Goal: Use online tool/utility: Utilize a website feature to perform a specific function

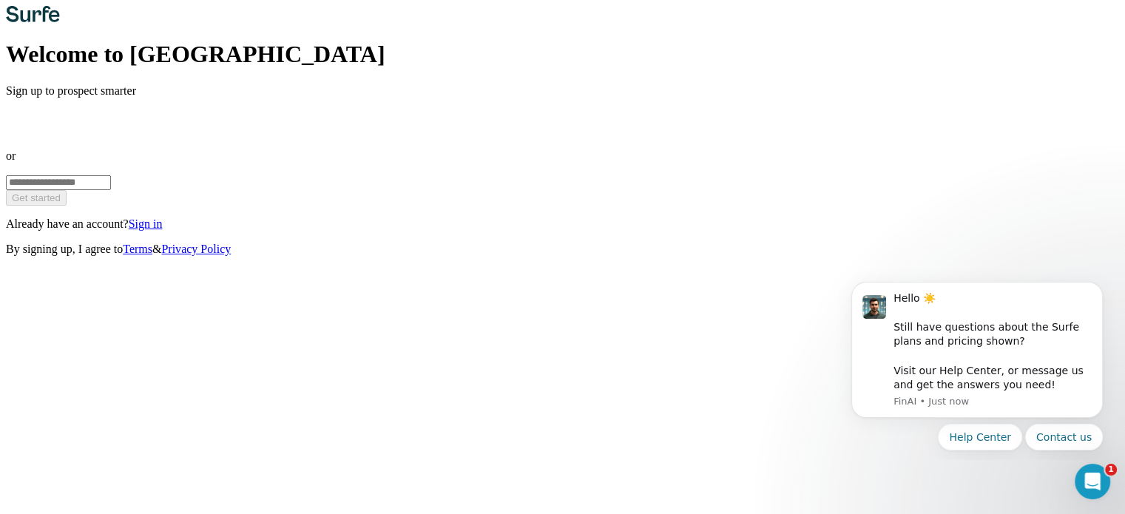
click at [111, 190] on input "email" at bounding box center [58, 182] width 105 height 15
click at [111, 190] on input "*******" at bounding box center [58, 182] width 105 height 15
type input "**********"
click at [61, 203] on span "Get started" at bounding box center [36, 197] width 49 height 11
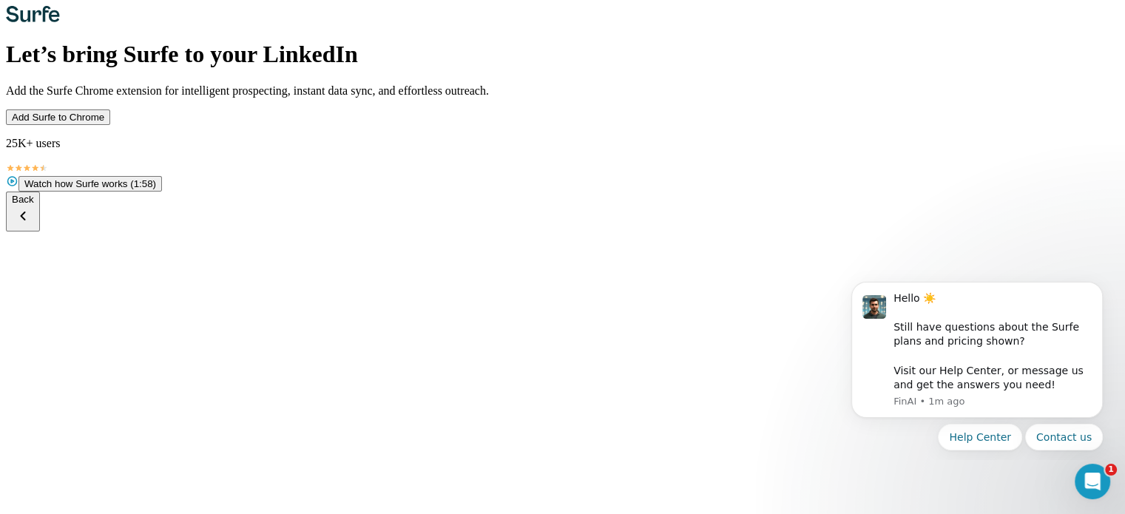
click at [104, 123] on span "Add Surfe to Chrome" at bounding box center [58, 117] width 92 height 11
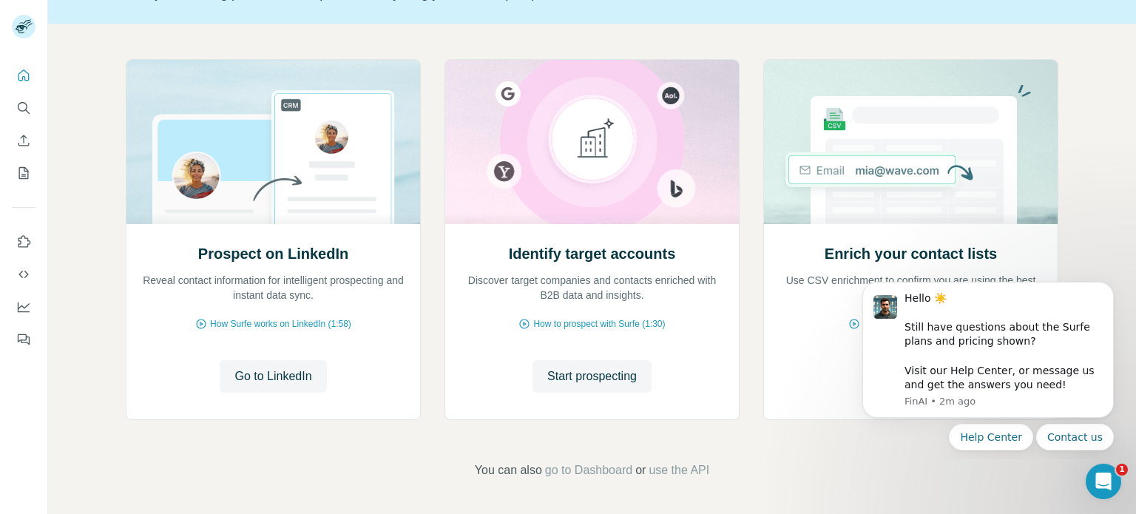
scroll to position [112, 0]
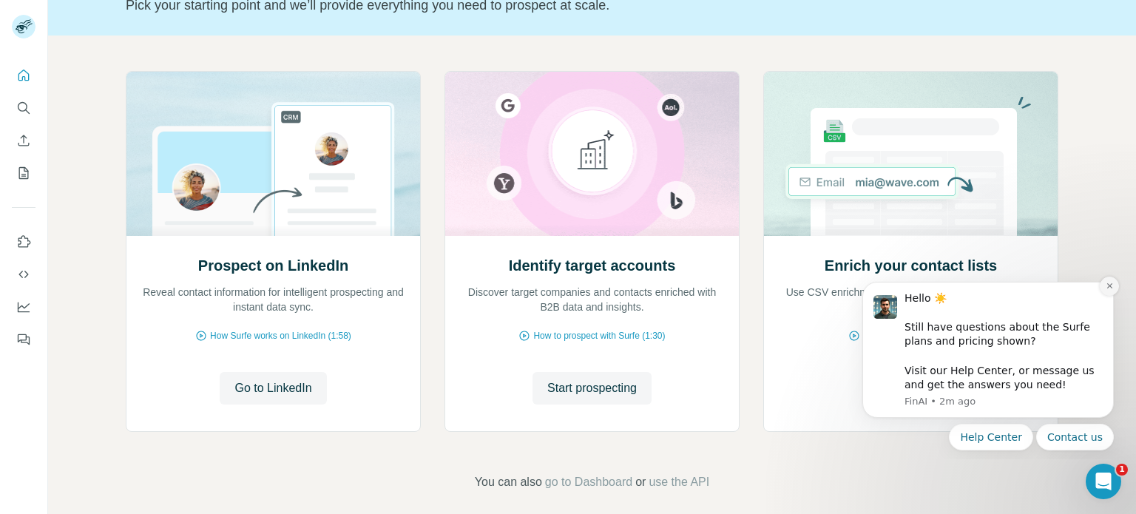
click at [1109, 287] on icon "Dismiss notification" at bounding box center [1109, 285] width 5 height 5
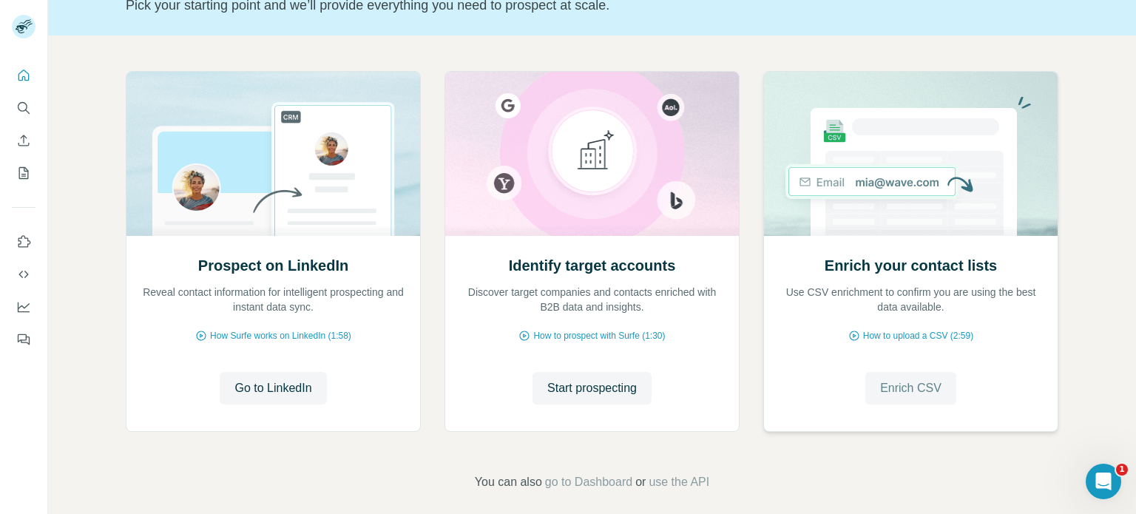
click at [917, 388] on span "Enrich CSV" at bounding box center [910, 389] width 61 height 18
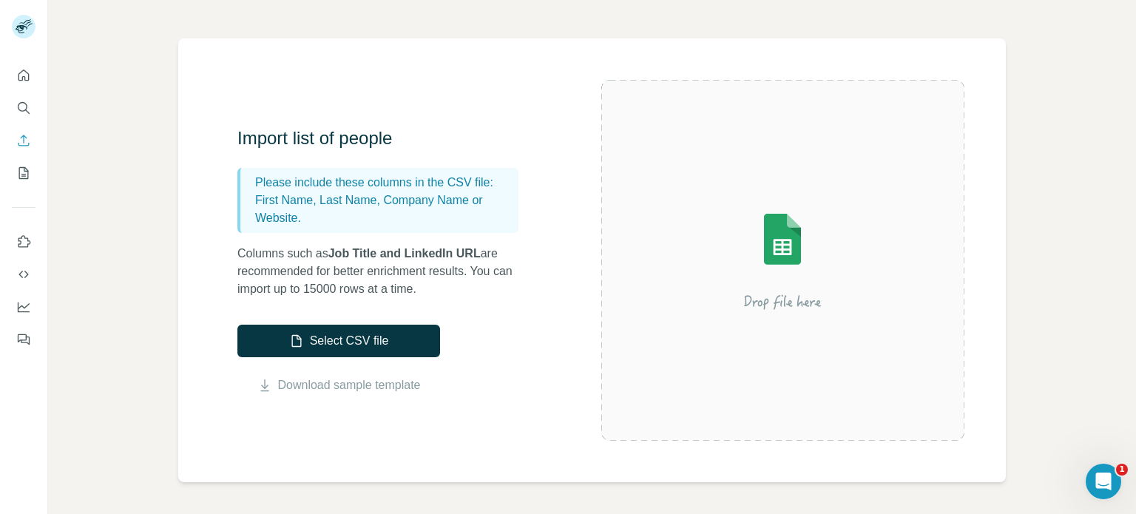
scroll to position [74, 0]
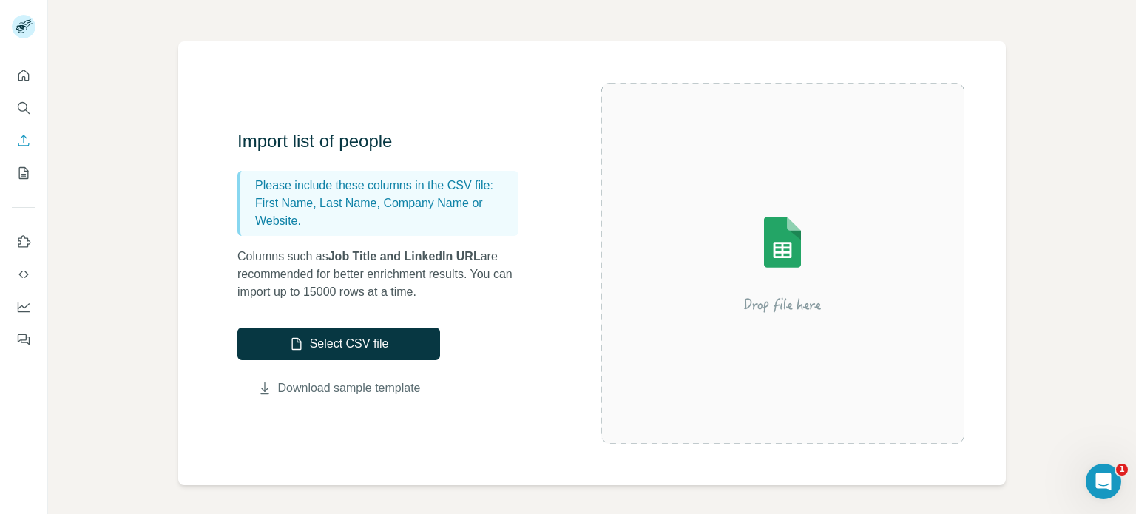
click at [385, 386] on link "Download sample template" at bounding box center [349, 389] width 143 height 18
click at [363, 347] on button "Select CSV file" at bounding box center [338, 344] width 203 height 33
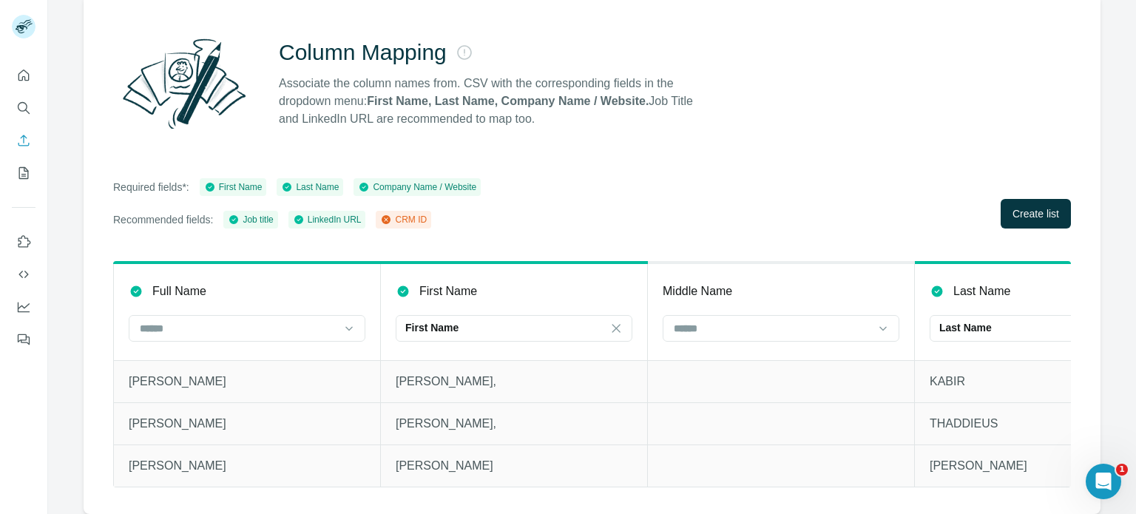
scroll to position [130, 0]
click at [289, 320] on input at bounding box center [238, 328] width 200 height 16
click at [362, 283] on div "Full Name" at bounding box center [247, 292] width 237 height 18
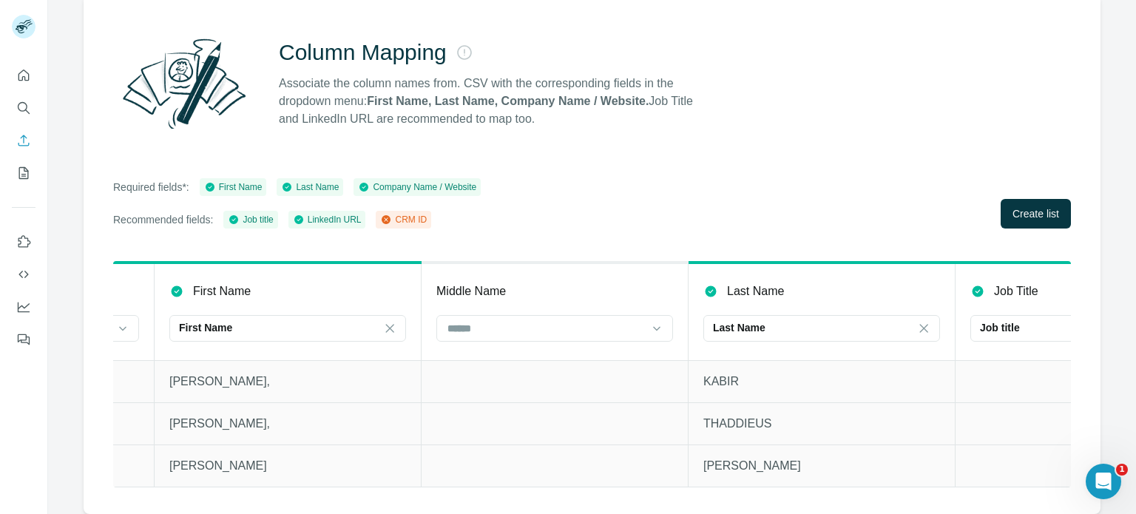
scroll to position [0, 0]
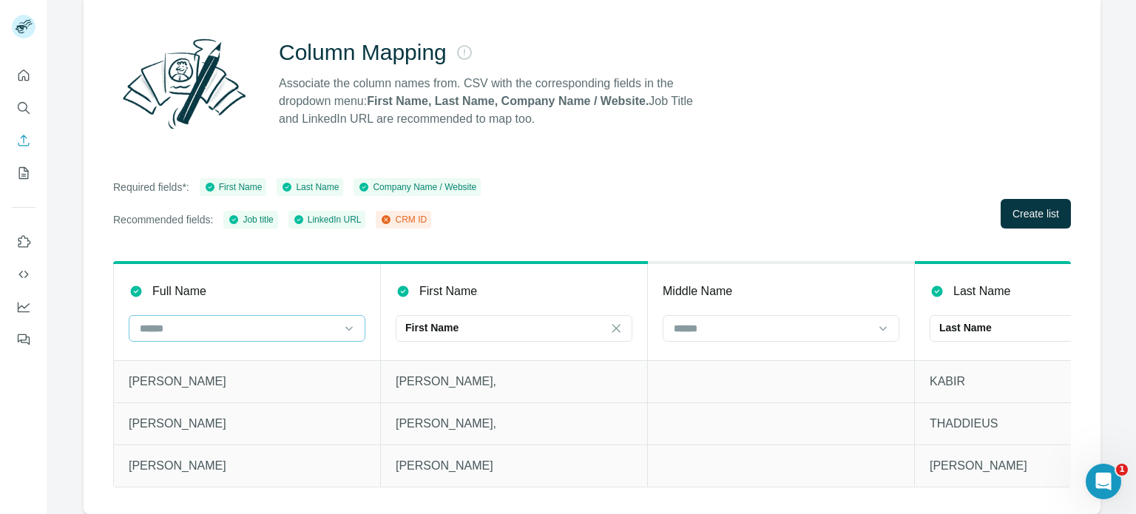
click at [320, 324] on input at bounding box center [238, 328] width 200 height 16
click at [278, 346] on div "CRM ID" at bounding box center [247, 351] width 212 height 15
click at [345, 321] on icon at bounding box center [349, 328] width 15 height 15
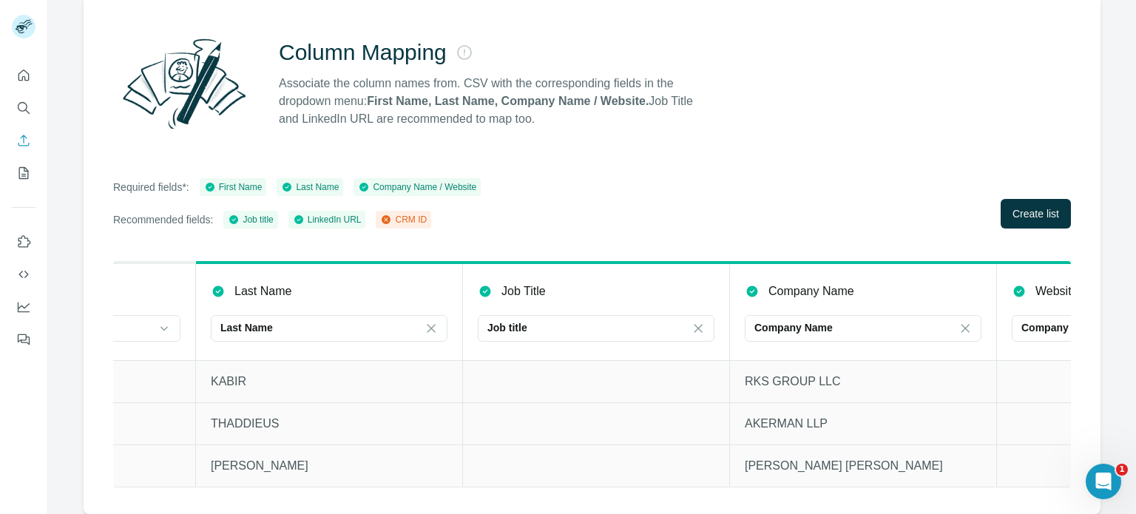
scroll to position [0, 720]
click at [698, 324] on icon at bounding box center [698, 328] width 8 height 8
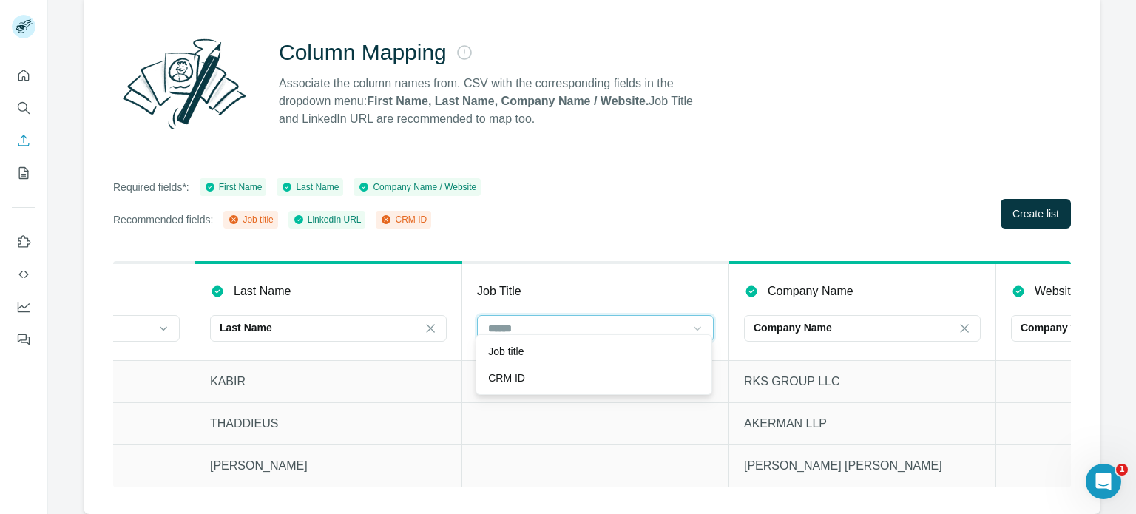
scroll to position [0, 0]
click at [938, 340] on th "Company Name Company Name" at bounding box center [862, 312] width 267 height 98
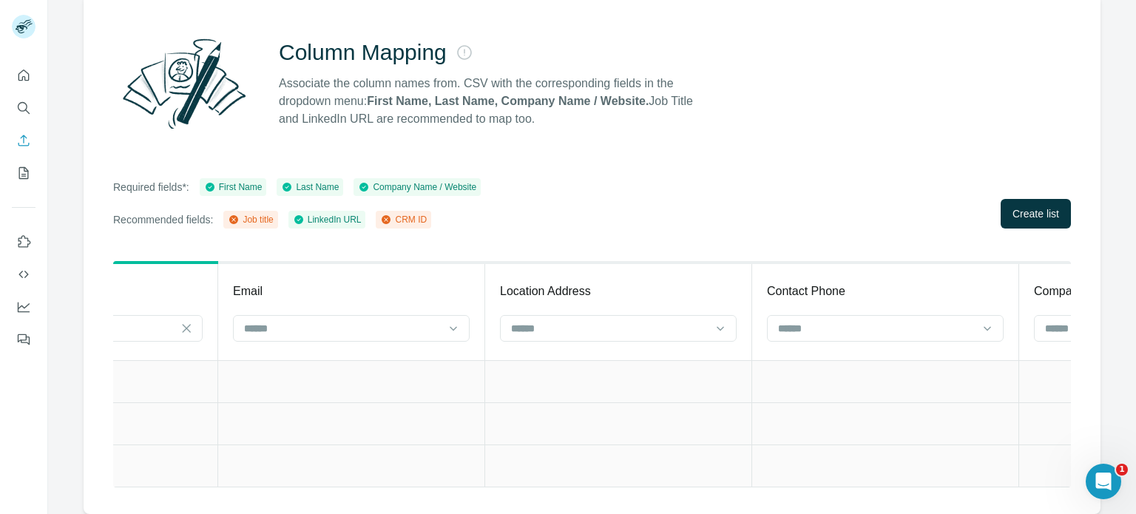
scroll to position [0, 1841]
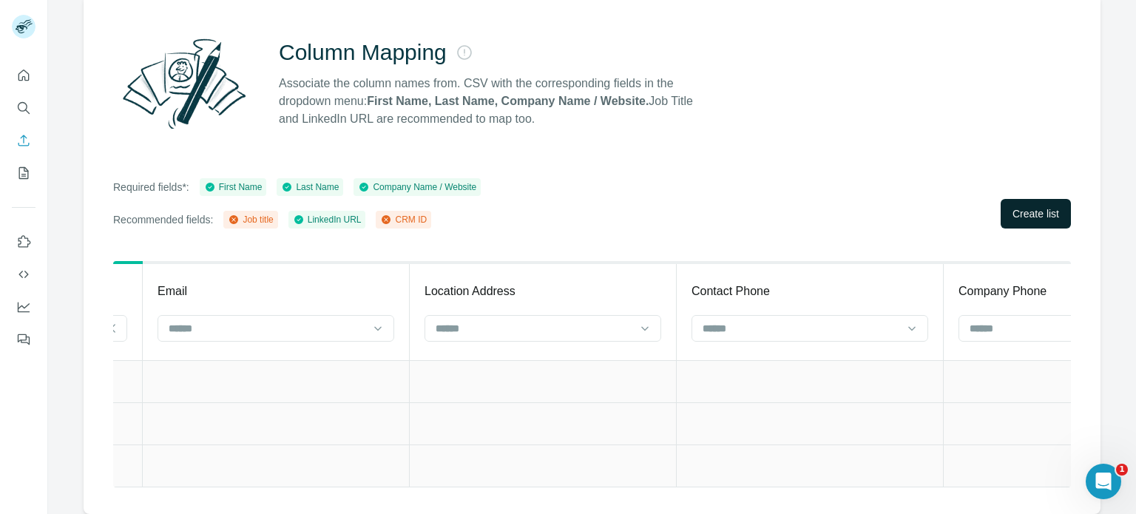
click at [1031, 206] on span "Create list" at bounding box center [1036, 213] width 47 height 15
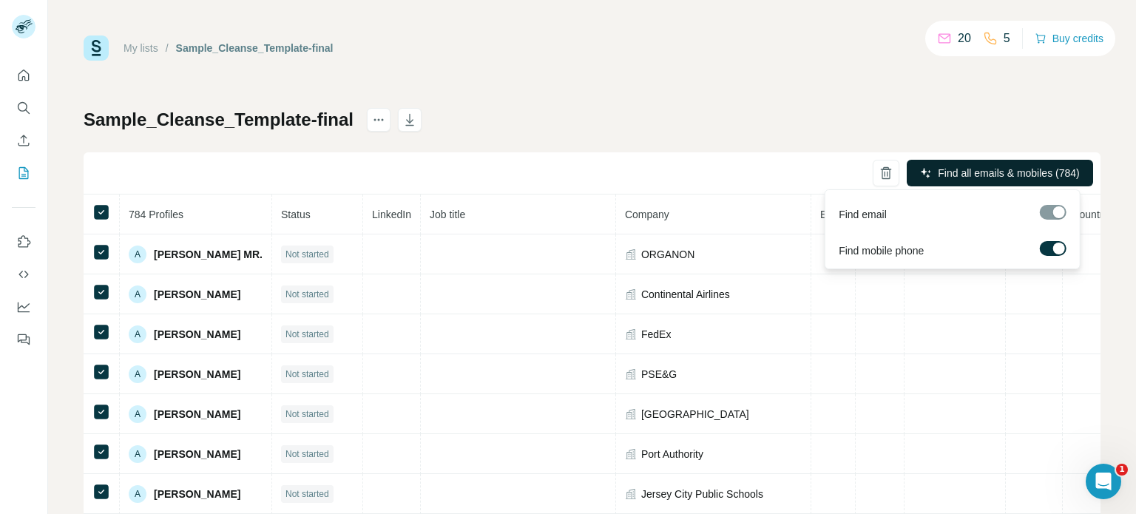
click at [964, 180] on span "Find all emails & mobiles (784)" at bounding box center [1008, 173] width 141 height 15
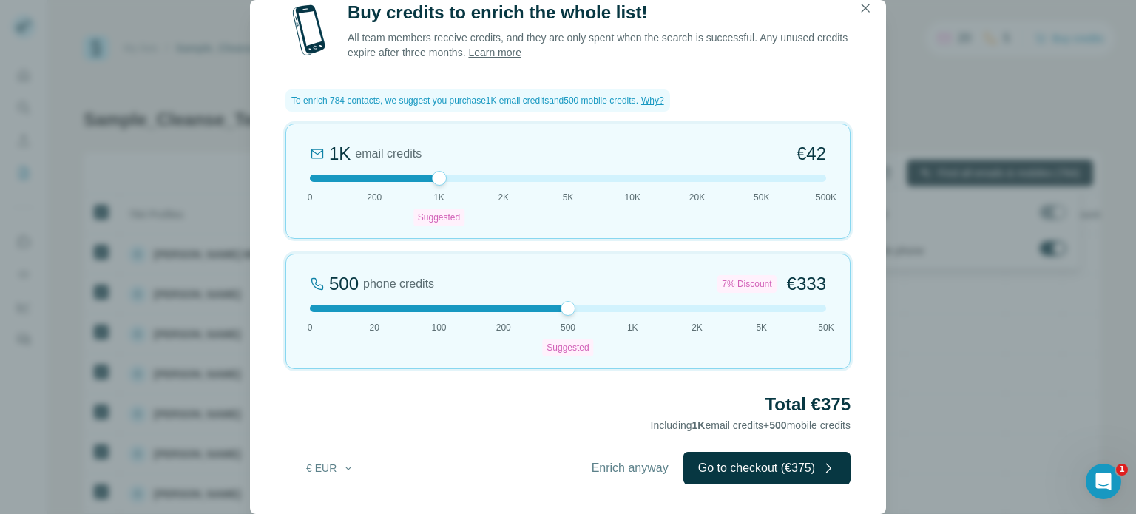
click at [613, 465] on span "Enrich anyway" at bounding box center [630, 468] width 77 height 18
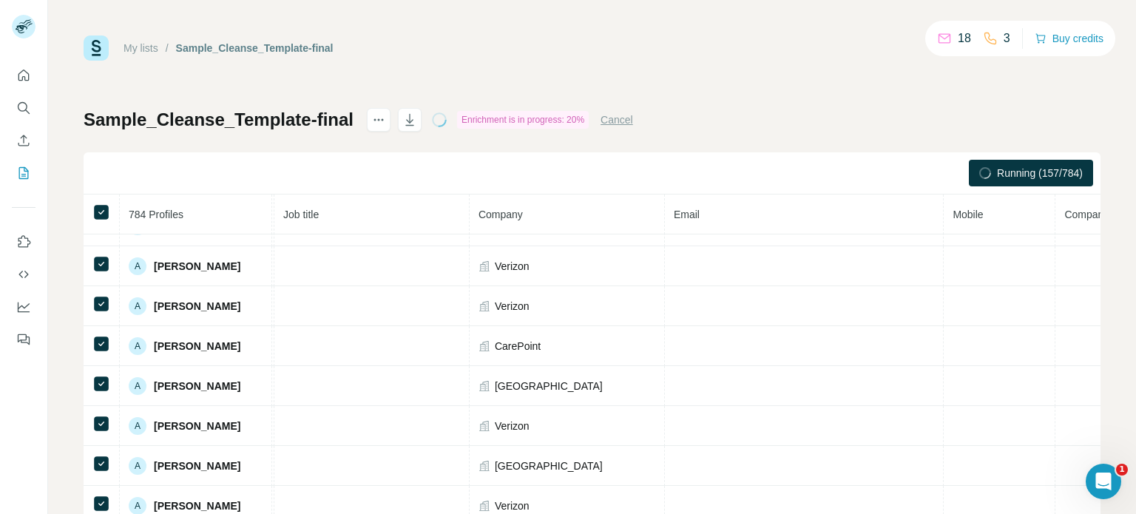
scroll to position [742, 146]
